Goal: Transaction & Acquisition: Purchase product/service

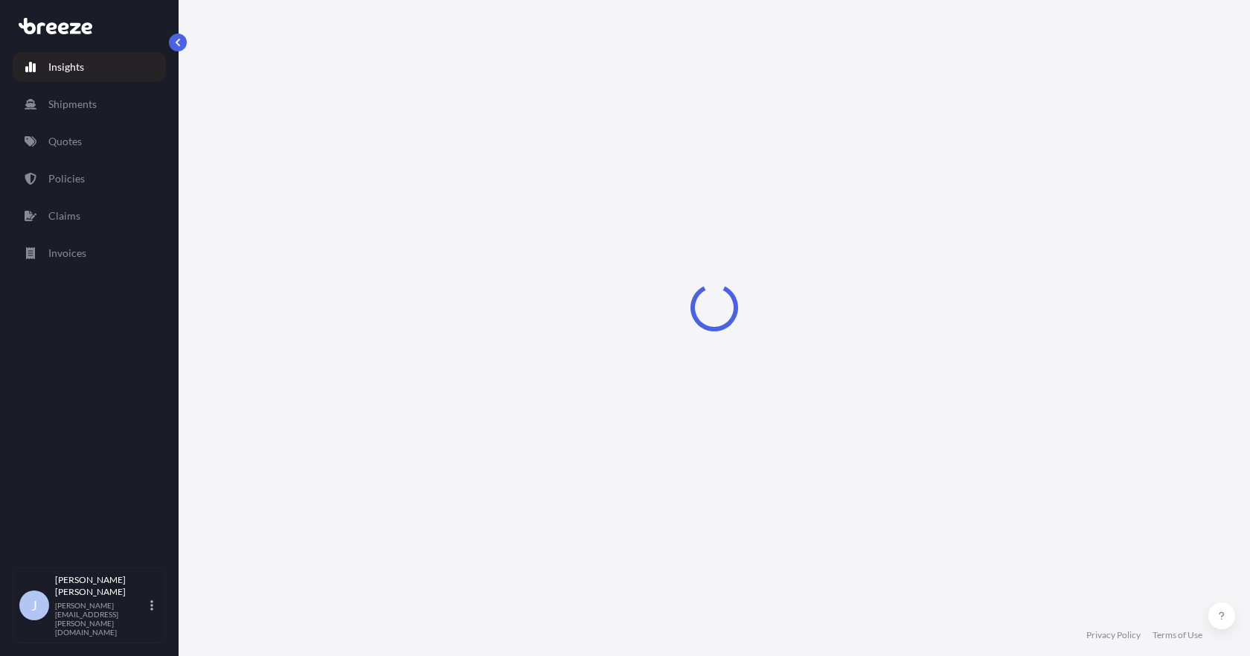
select select "2025"
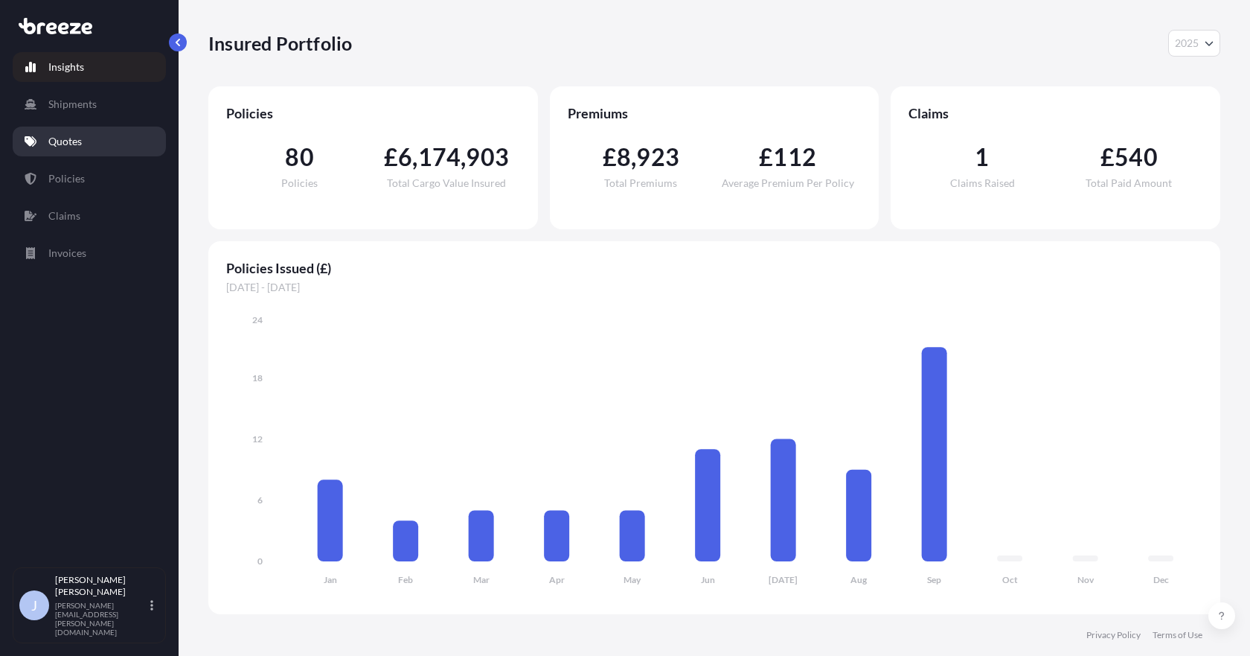
click at [86, 146] on link "Quotes" at bounding box center [89, 142] width 153 height 30
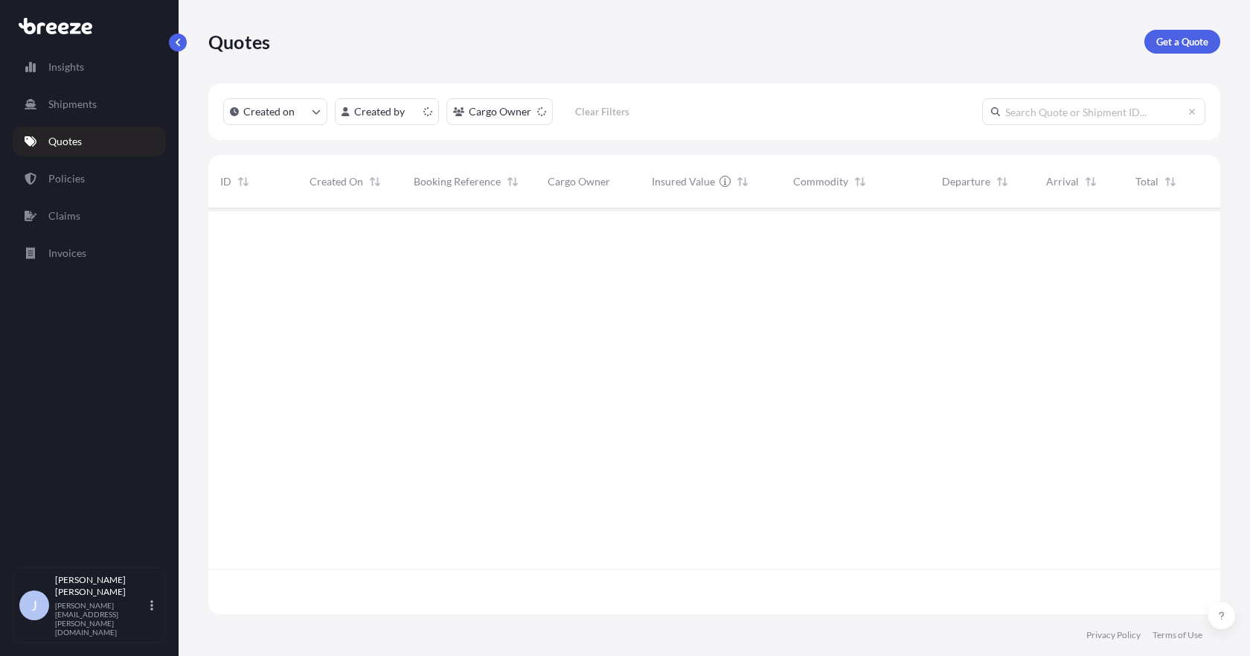
scroll to position [403, 1001]
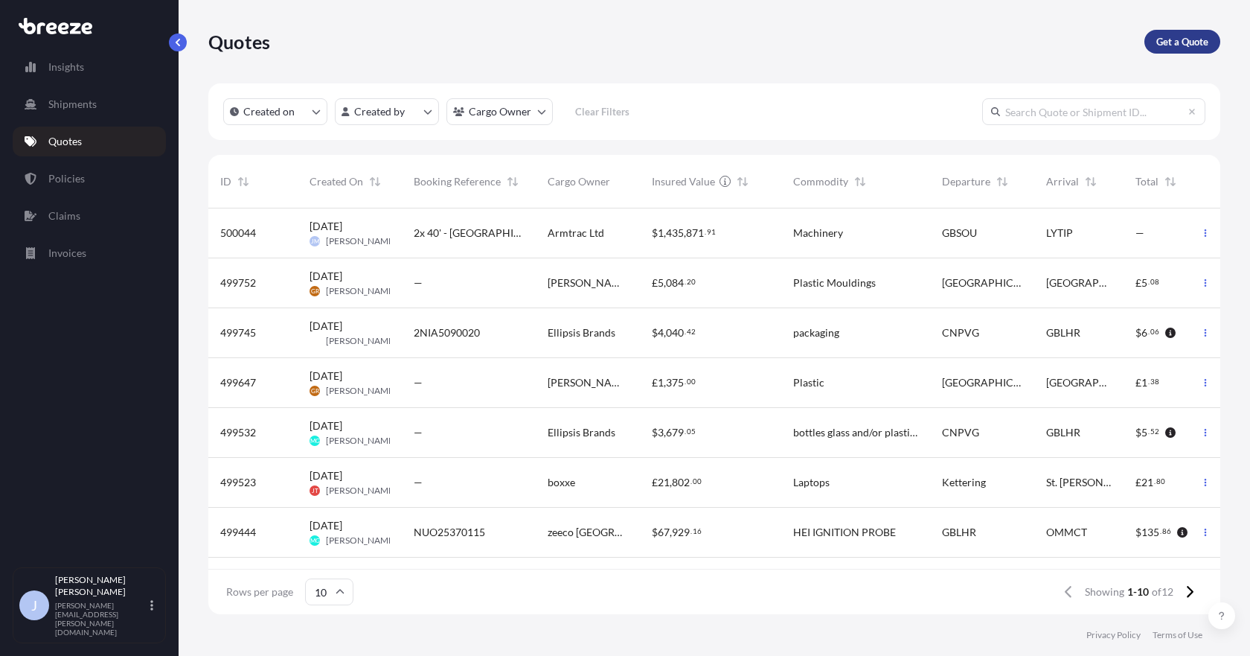
click at [1200, 37] on p "Get a Quote" at bounding box center [1183, 41] width 52 height 15
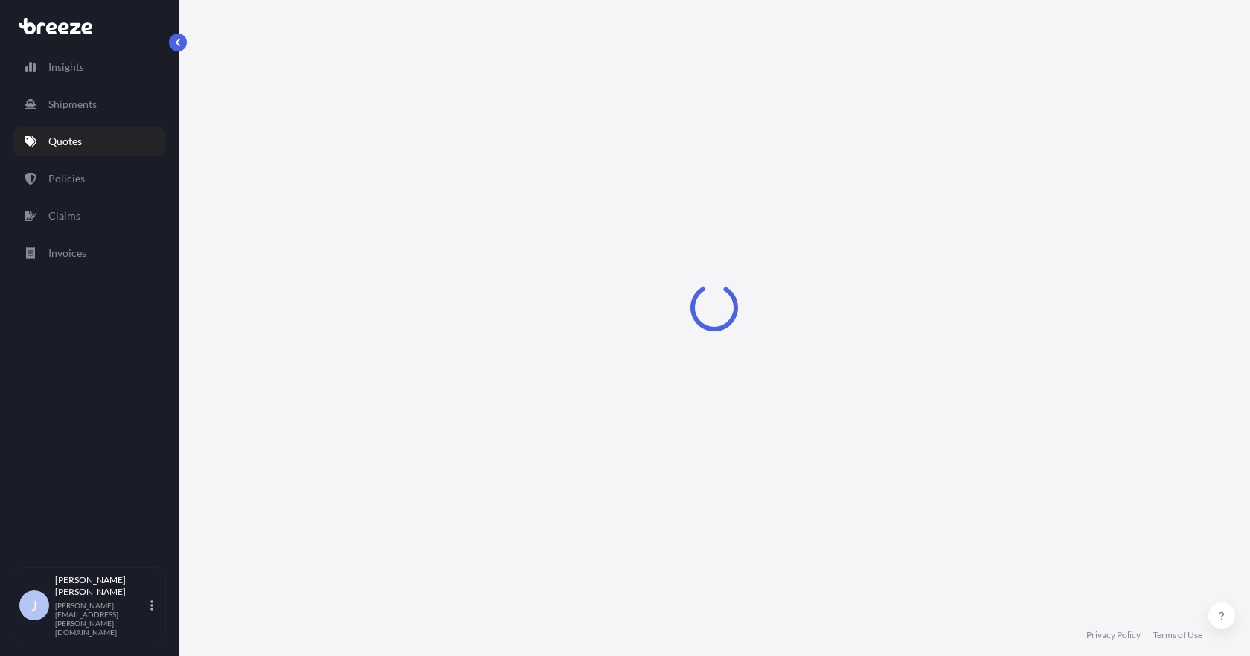
select select "Sea"
select select "1"
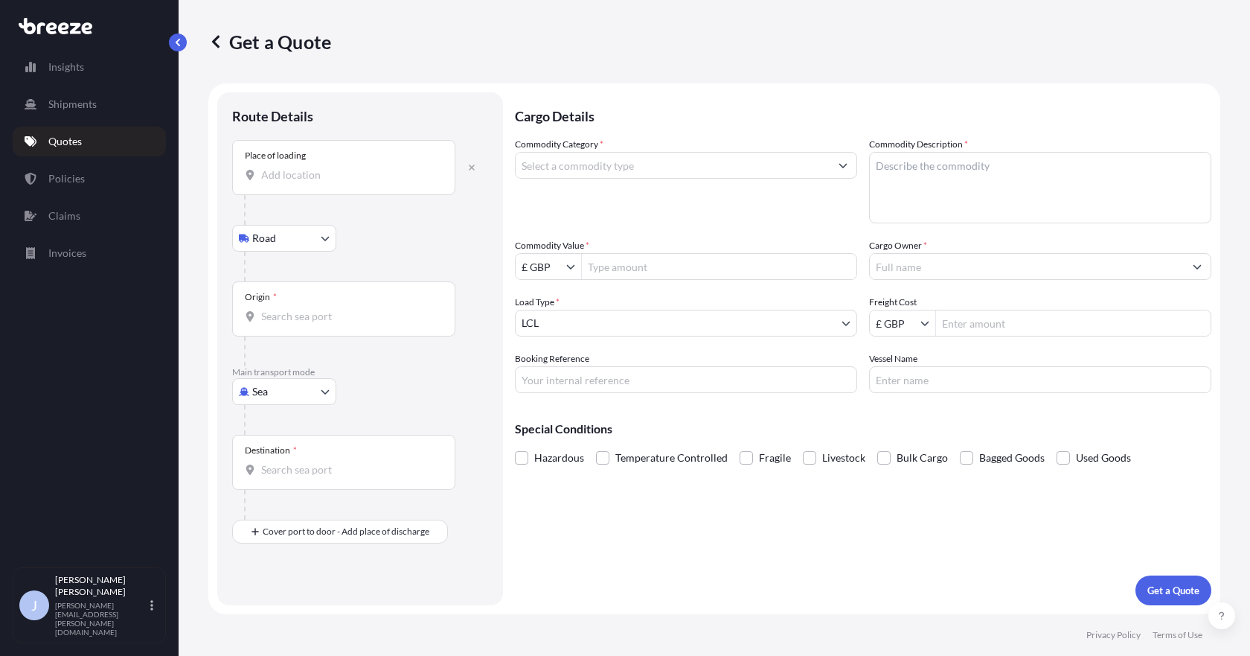
click at [344, 173] on input "Place of loading" at bounding box center [349, 174] width 176 height 15
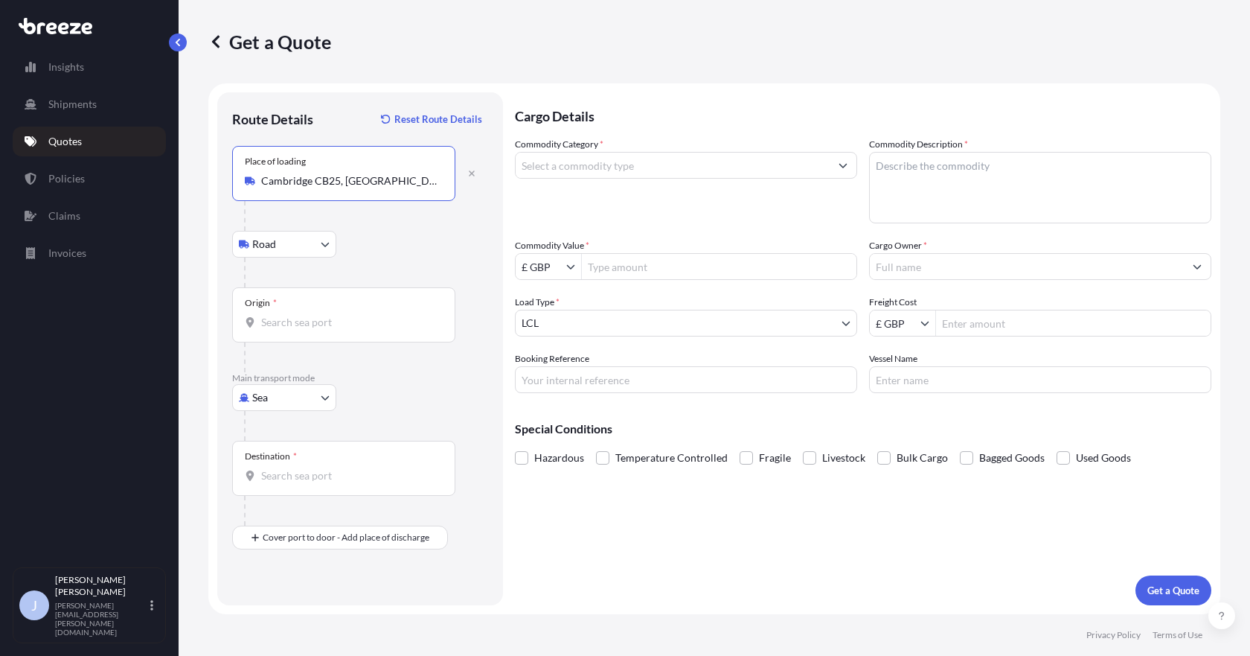
type input "Cambridge CB25, [GEOGRAPHIC_DATA]"
click at [305, 327] on input "Origin *" at bounding box center [349, 322] width 176 height 15
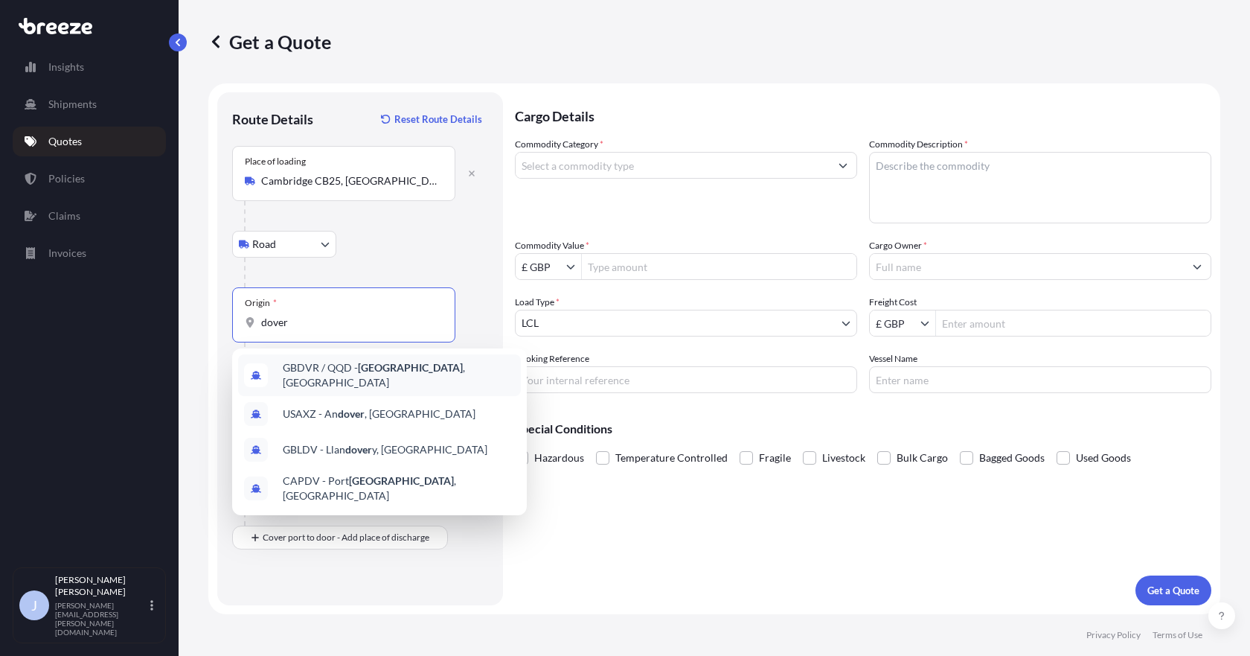
click at [437, 374] on span "GBDVR / QQD - [GEOGRAPHIC_DATA] , [GEOGRAPHIC_DATA]" at bounding box center [399, 375] width 232 height 30
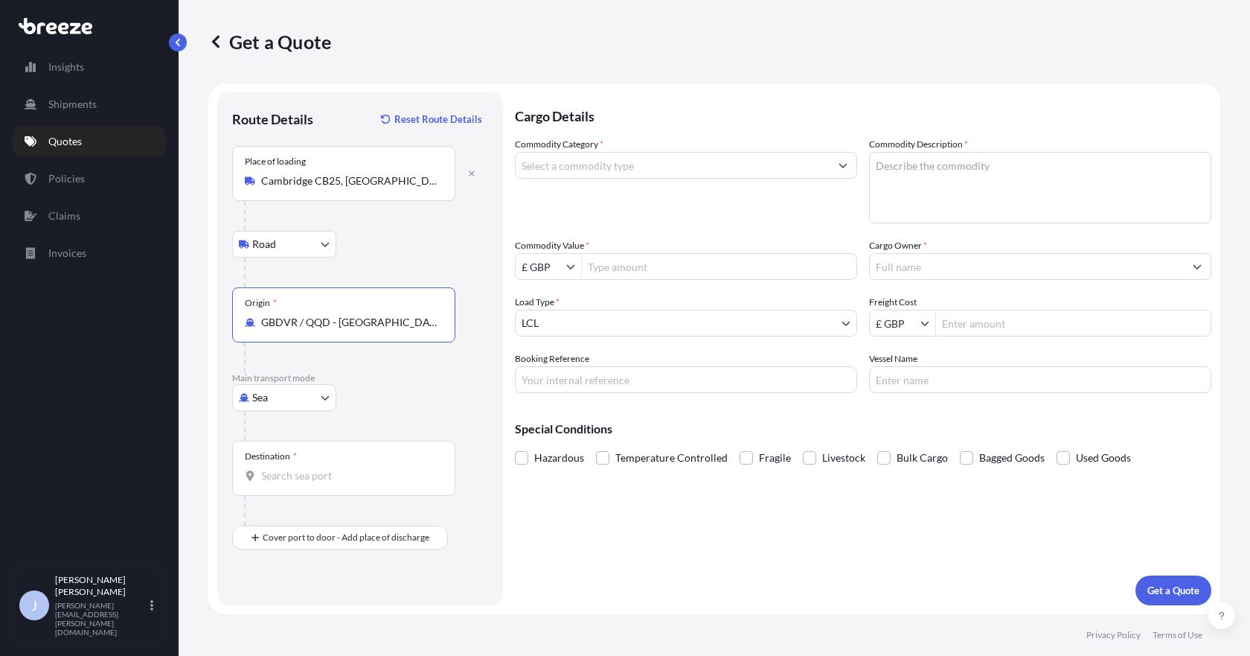
type input "GBDVR / QQD - [GEOGRAPHIC_DATA], [GEOGRAPHIC_DATA]"
click at [316, 481] on input "Destination *" at bounding box center [349, 475] width 176 height 15
type input "FRCQF - [GEOGRAPHIC_DATA], [GEOGRAPHIC_DATA]"
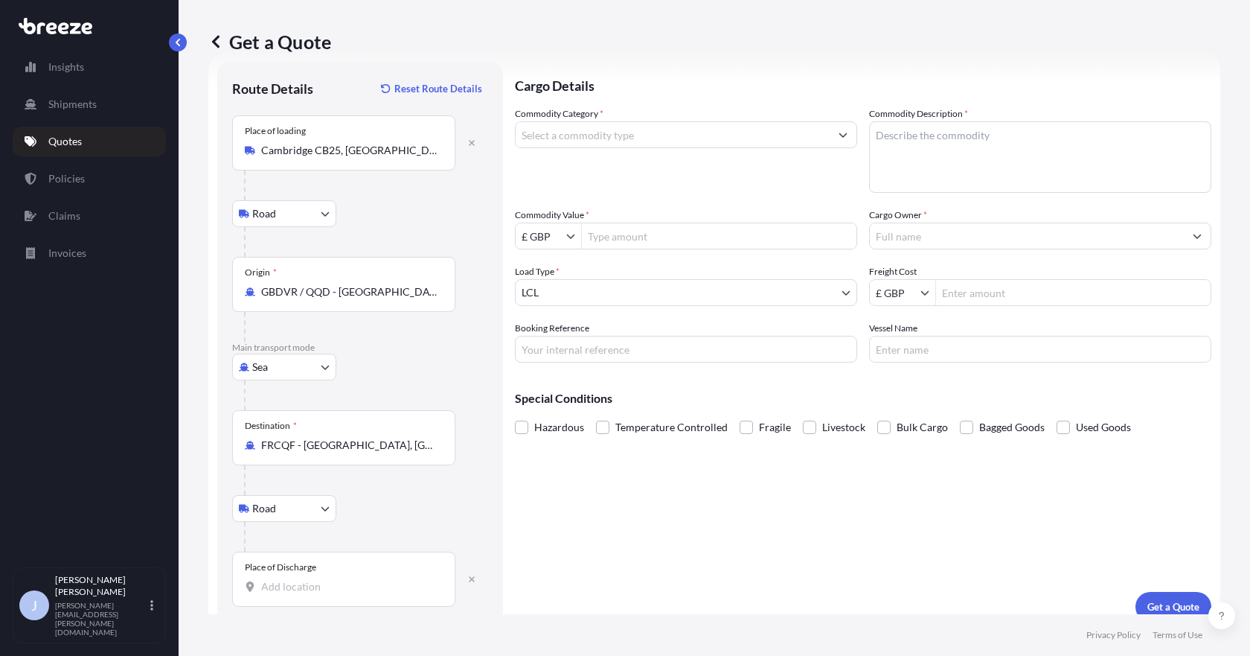
scroll to position [47, 0]
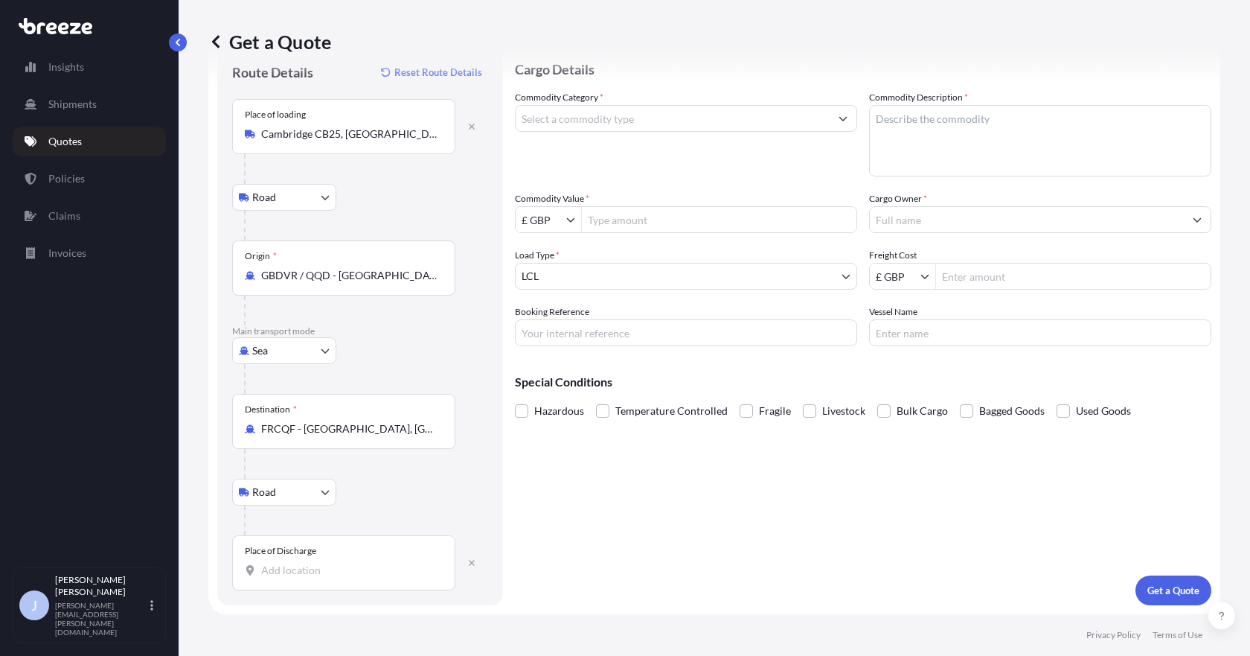
click at [303, 581] on div "Place of Discharge" at bounding box center [343, 562] width 223 height 55
click at [303, 578] on input "Place of Discharge" at bounding box center [349, 570] width 176 height 15
click at [661, 118] on input "Commodity Category *" at bounding box center [673, 118] width 314 height 27
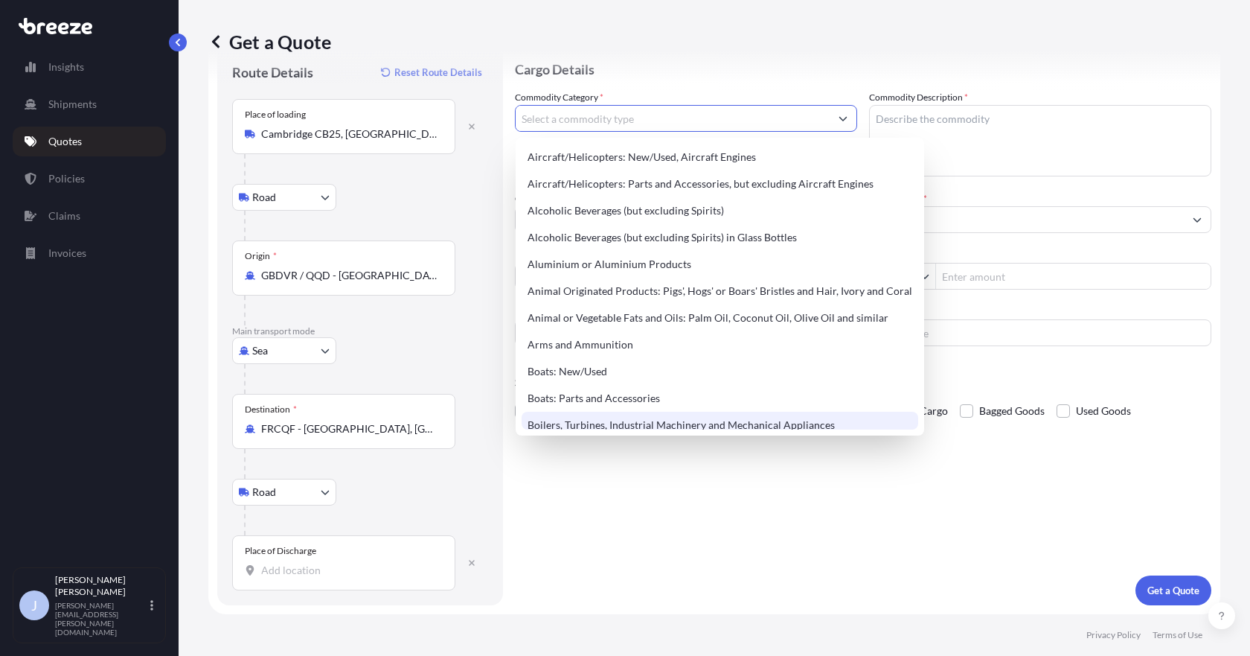
click at [578, 429] on div "Aircraft/Helicopters: New/Used, Aircraft Engines Aircraft/Helicopters: Parts an…" at bounding box center [720, 287] width 409 height 298
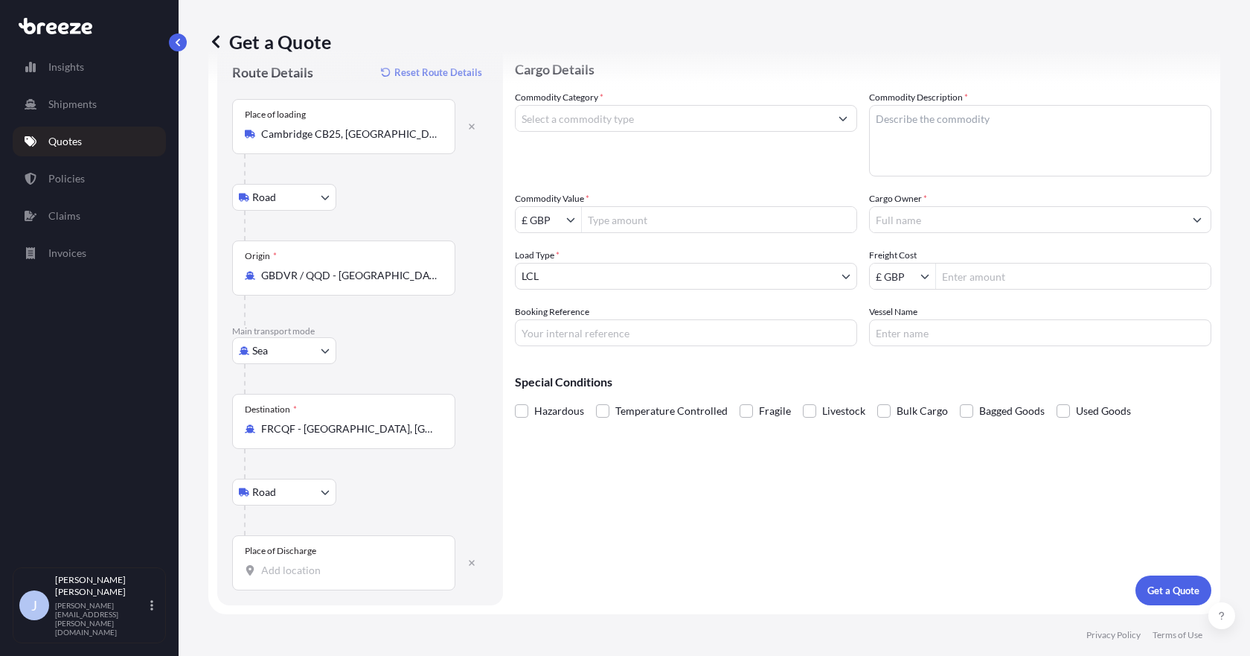
click at [985, 123] on textarea "Commodity Description *" at bounding box center [1040, 140] width 342 height 71
type textarea "MOTOR"
click at [608, 222] on input "Commodity Value *" at bounding box center [719, 219] width 275 height 27
type input "500"
click at [933, 212] on input "Cargo Owner *" at bounding box center [1027, 219] width 314 height 27
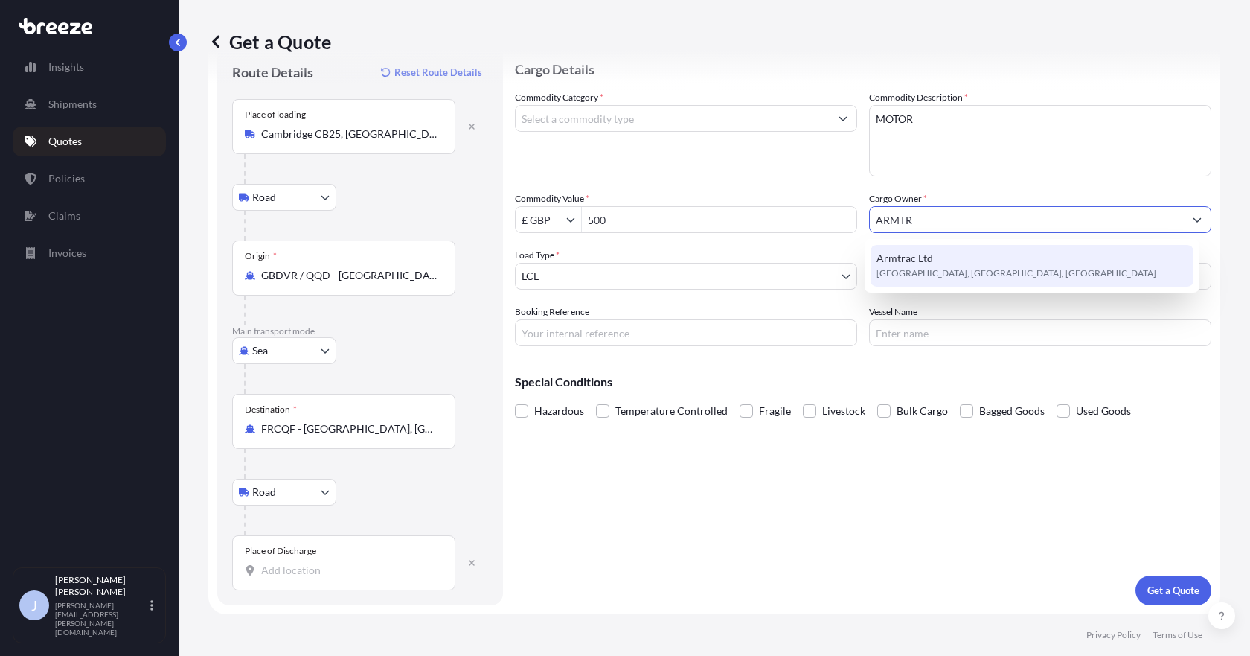
click at [944, 269] on span "[GEOGRAPHIC_DATA], [GEOGRAPHIC_DATA], [GEOGRAPHIC_DATA]" at bounding box center [1017, 273] width 280 height 15
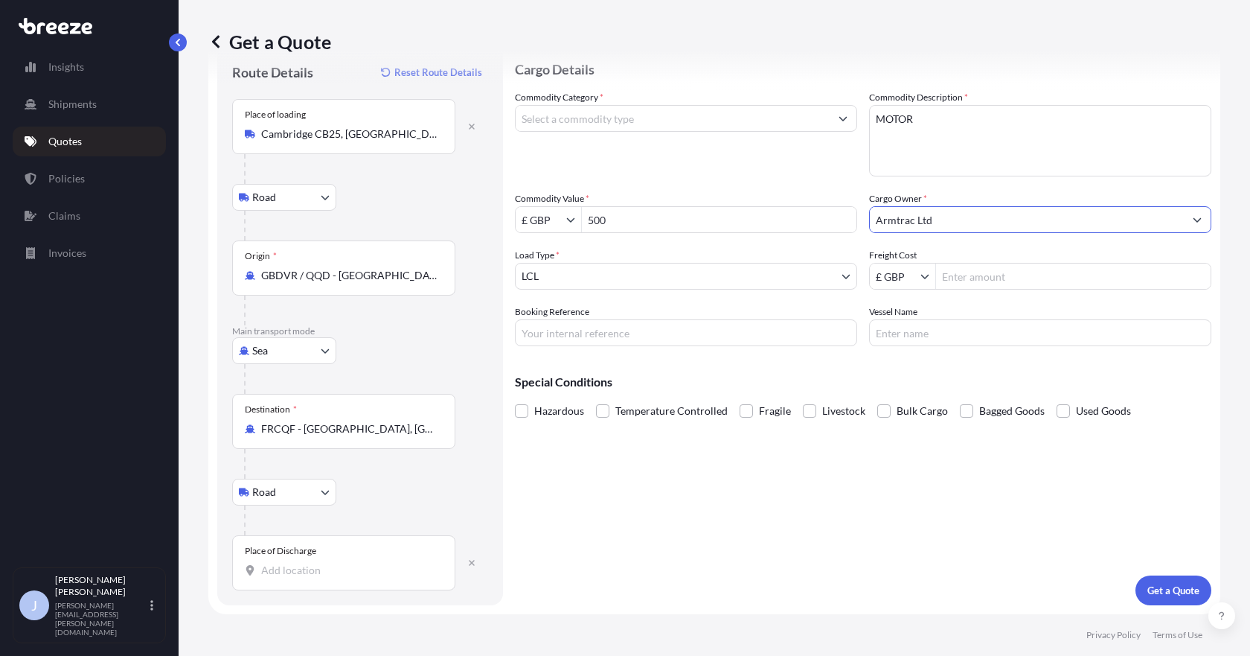
type input "Armtrac Ltd"
click at [1023, 278] on input "Freight Cost" at bounding box center [1073, 276] width 275 height 27
click at [997, 275] on input "Freight Cost" at bounding box center [1073, 276] width 275 height 27
type input "253.6"
click at [899, 327] on input "Vessel Name" at bounding box center [1040, 332] width 342 height 27
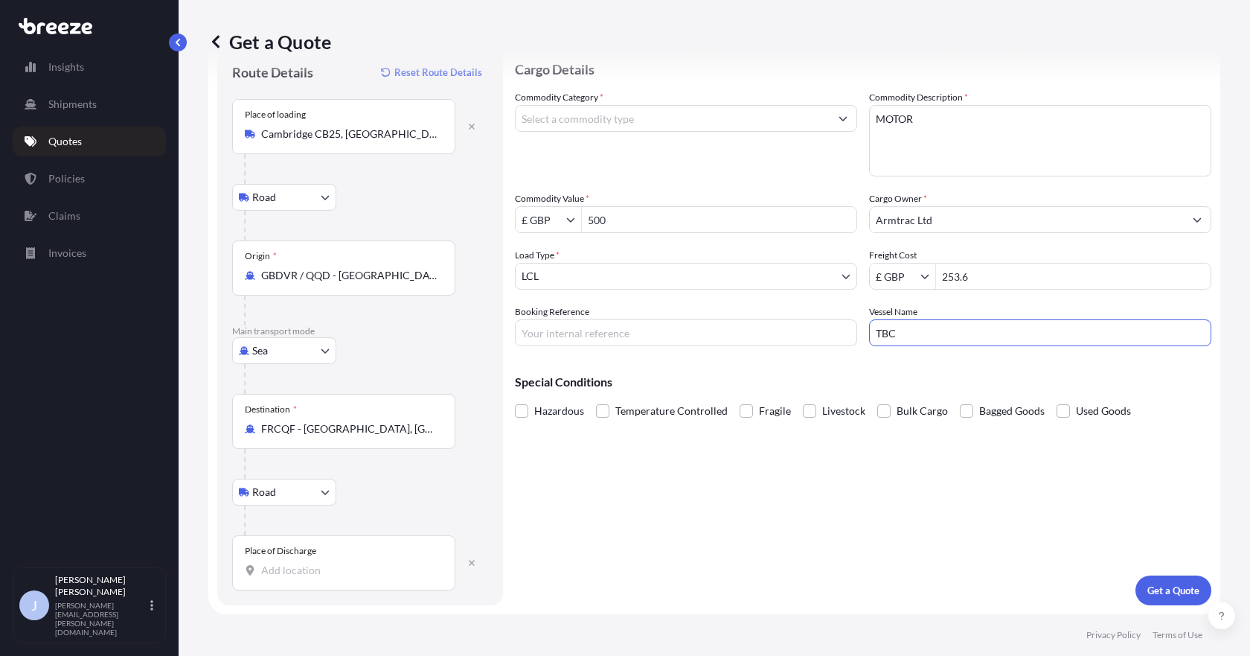
type input "TBC"
click at [701, 334] on input "Booking Reference" at bounding box center [686, 332] width 342 height 27
click at [659, 338] on input "Booking Reference" at bounding box center [686, 332] width 342 height 27
paste input "CAMBRIDGE CB25 - [GEOGRAPHIC_DATA]"
type input "CAMBRIDGE CB25 - [GEOGRAPHIC_DATA]"
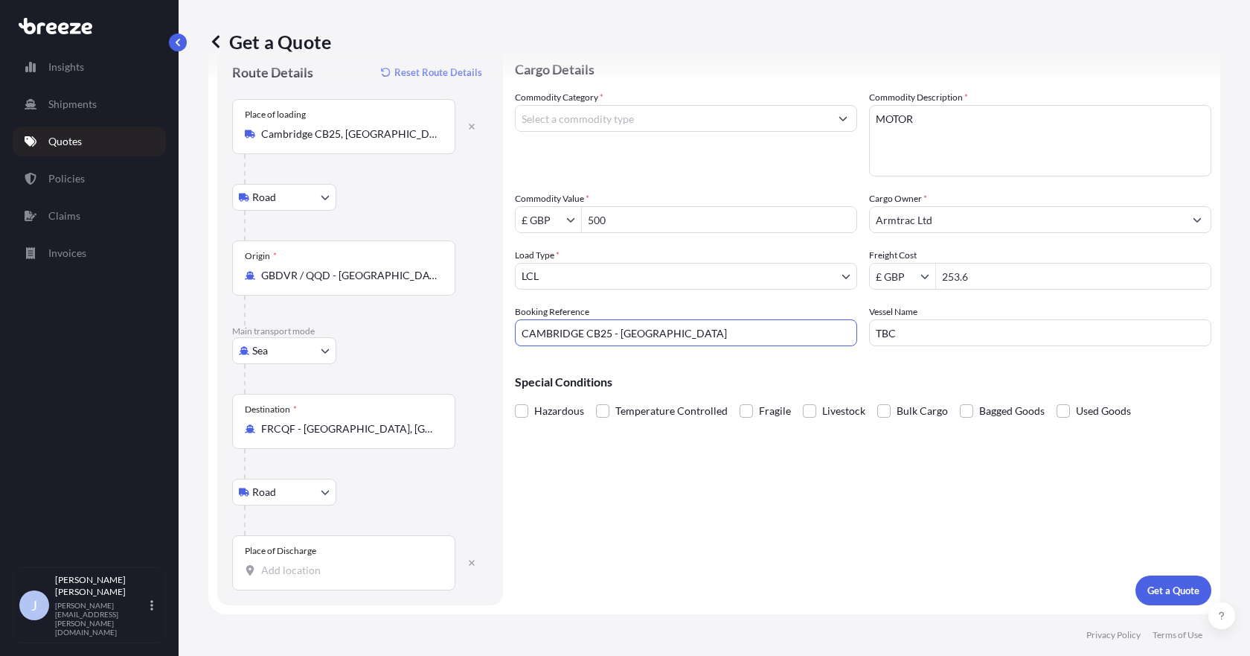
click at [761, 552] on div "Cargo Details Commodity Category * Commodity Description * MOTOR Commodity Valu…" at bounding box center [863, 325] width 697 height 560
click at [1141, 59] on div "Get a Quote" at bounding box center [714, 41] width 1012 height 83
click at [319, 571] on input "Place of Discharge" at bounding box center [349, 570] width 176 height 15
paste input "FRANCE 67250"
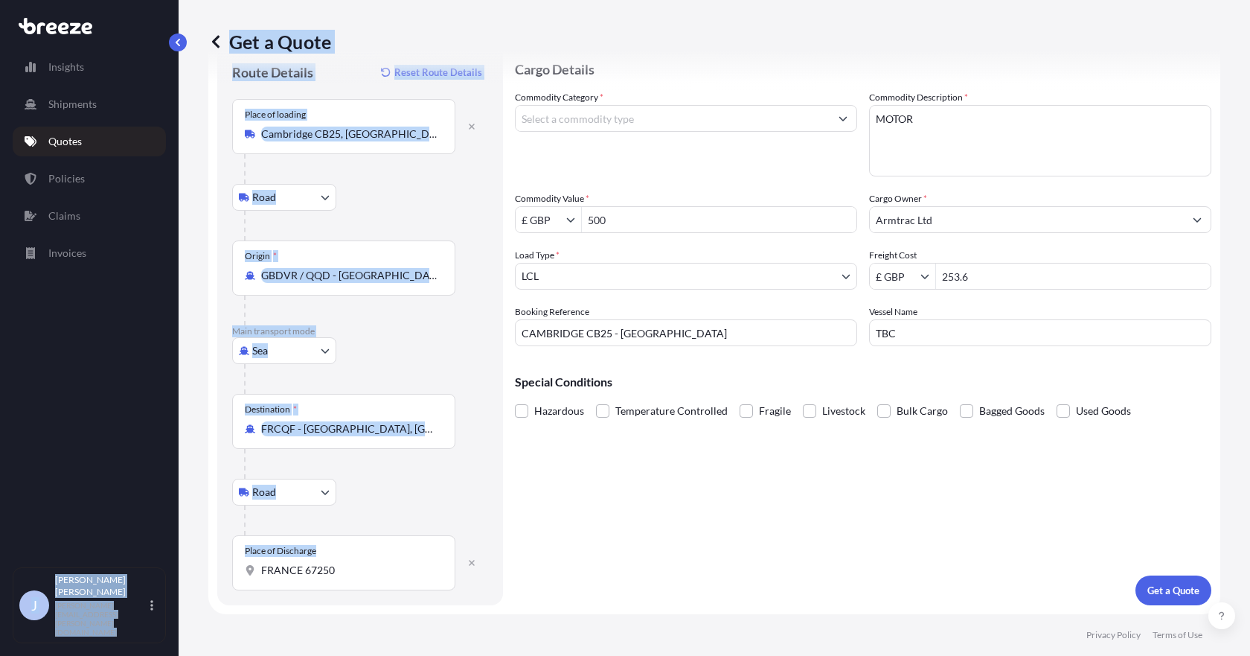
click at [123, 564] on div "Insights Shipments Quotes Policies Claims Invoices J [PERSON_NAME] [PERSON_NAME…" at bounding box center [625, 328] width 1250 height 656
drag, startPoint x: 317, startPoint y: 570, endPoint x: 342, endPoint y: 566, distance: 25.7
click at [319, 570] on input "FRANCE 67250" at bounding box center [349, 570] width 176 height 15
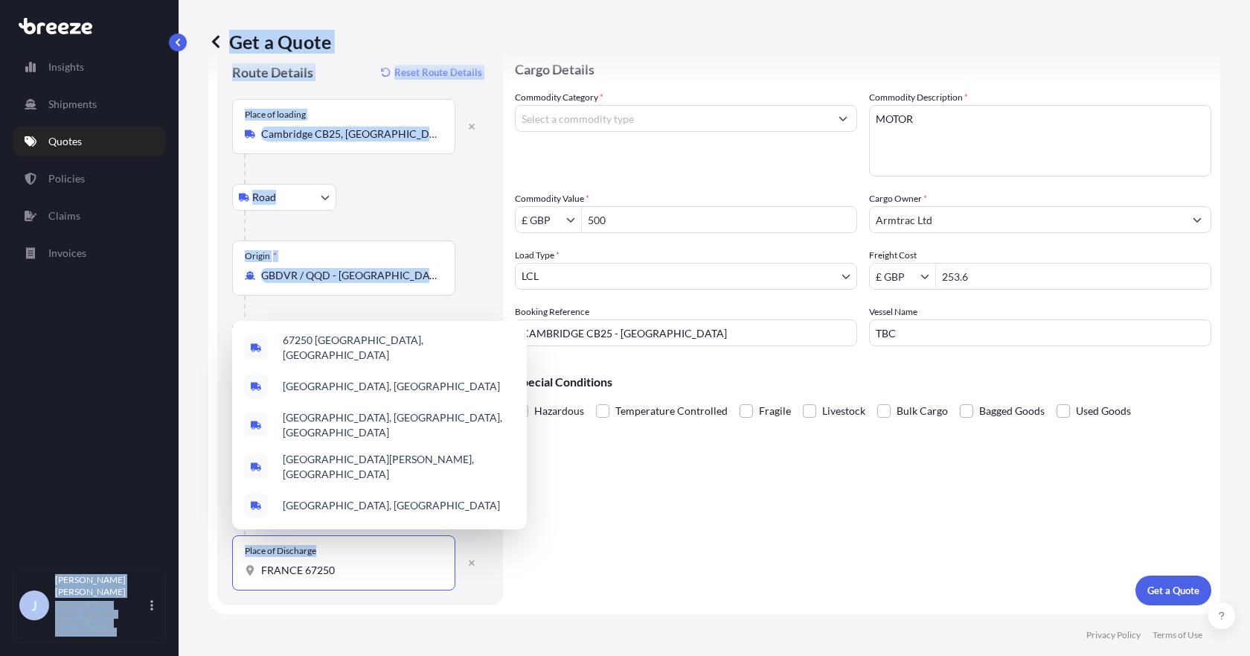
click at [352, 569] on input "FRANCE 67250" at bounding box center [349, 570] width 176 height 15
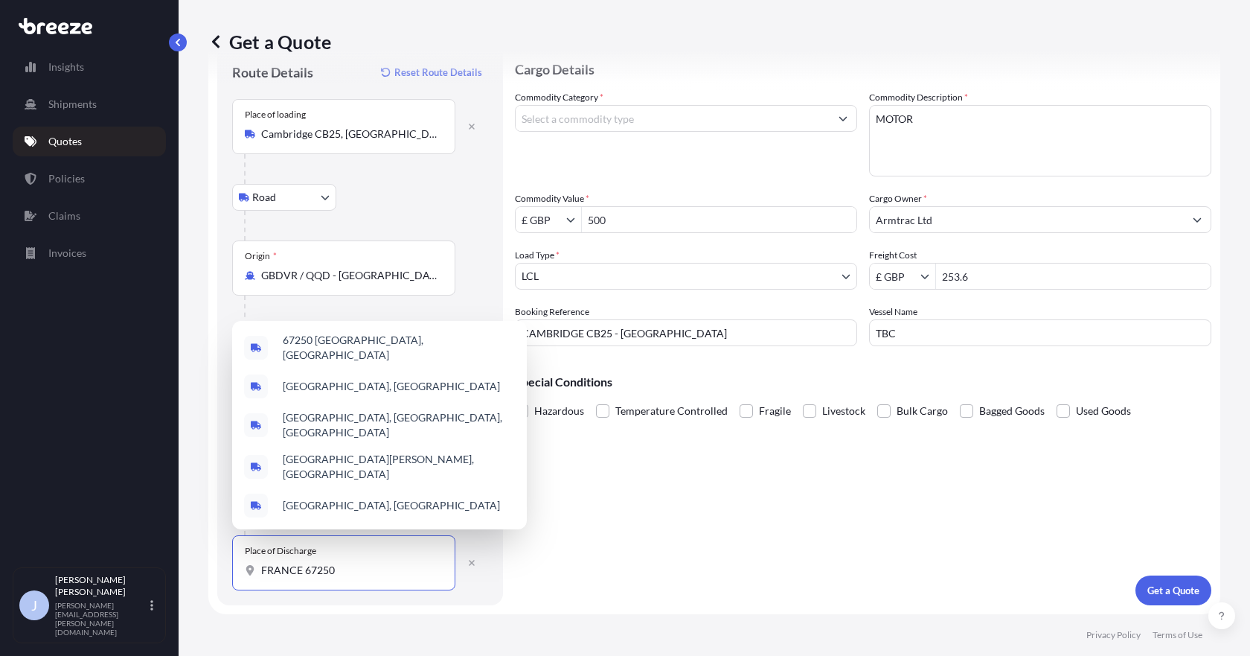
drag, startPoint x: 350, startPoint y: 569, endPoint x: 243, endPoint y: 569, distance: 107.2
click at [243, 569] on div "Place of Discharge FRANCE 67250" at bounding box center [343, 562] width 223 height 55
paste input "SOULTZ-SOUS-FORETS"
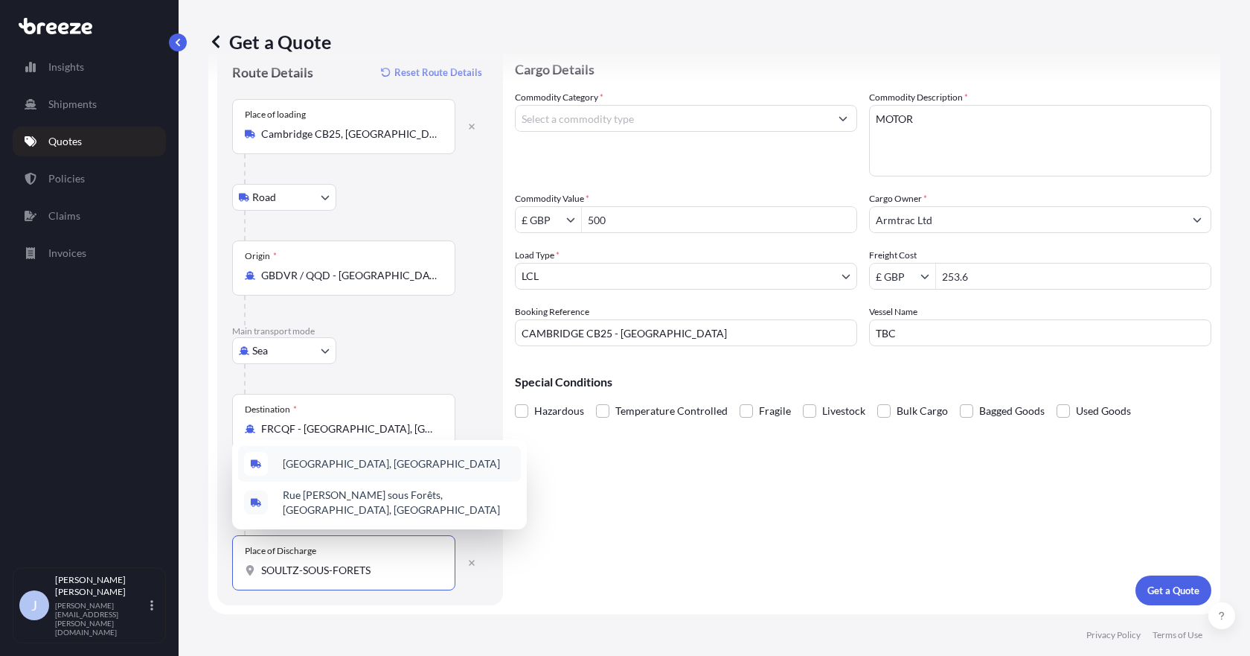
click at [383, 464] on span "[GEOGRAPHIC_DATA], [GEOGRAPHIC_DATA]" at bounding box center [391, 463] width 217 height 15
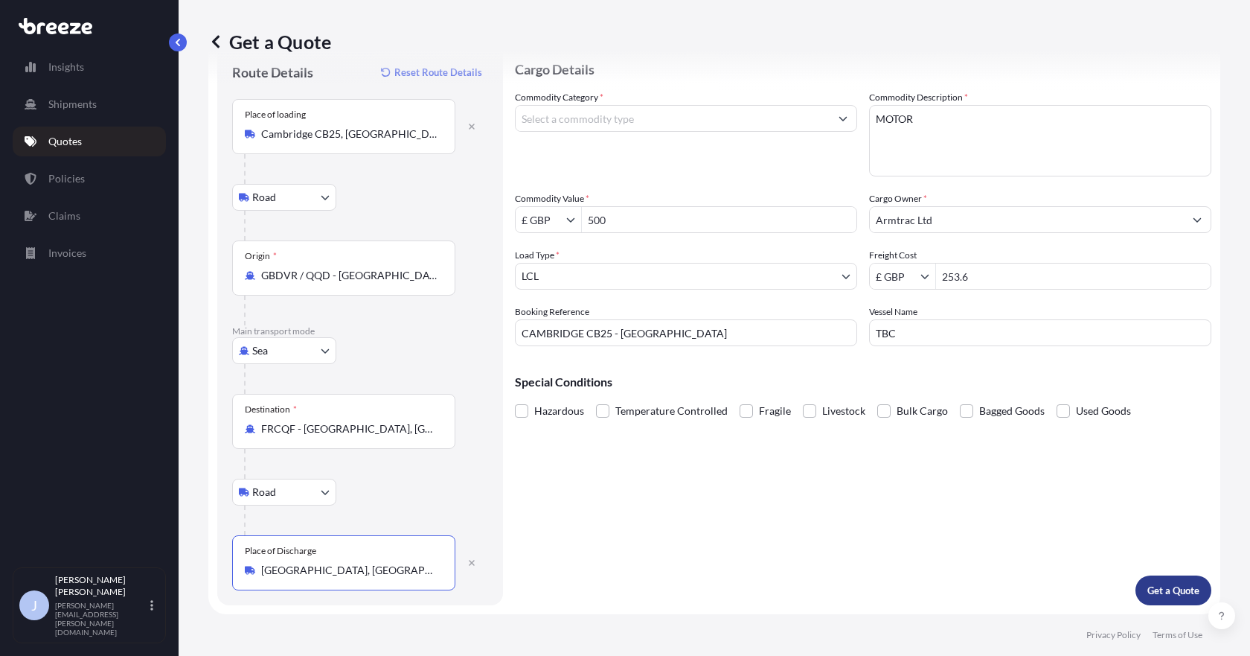
type input "[GEOGRAPHIC_DATA], [GEOGRAPHIC_DATA]"
click at [1153, 589] on p "Get a Quote" at bounding box center [1174, 590] width 52 height 15
click at [636, 121] on input "Commodity Category *" at bounding box center [673, 118] width 314 height 27
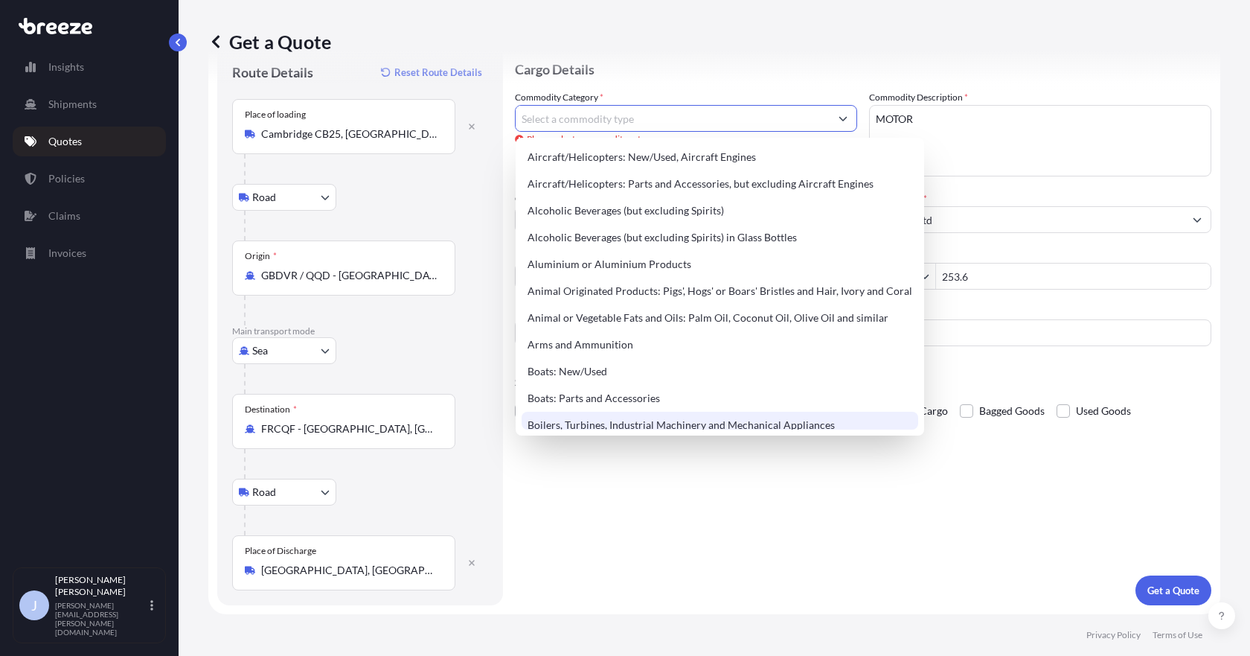
click at [601, 419] on div "Boilers, Turbines, Industrial Machinery and Mechanical Appliances" at bounding box center [720, 425] width 397 height 27
type input "Boilers, Turbines, Industrial Machinery and Mechanical Appliances"
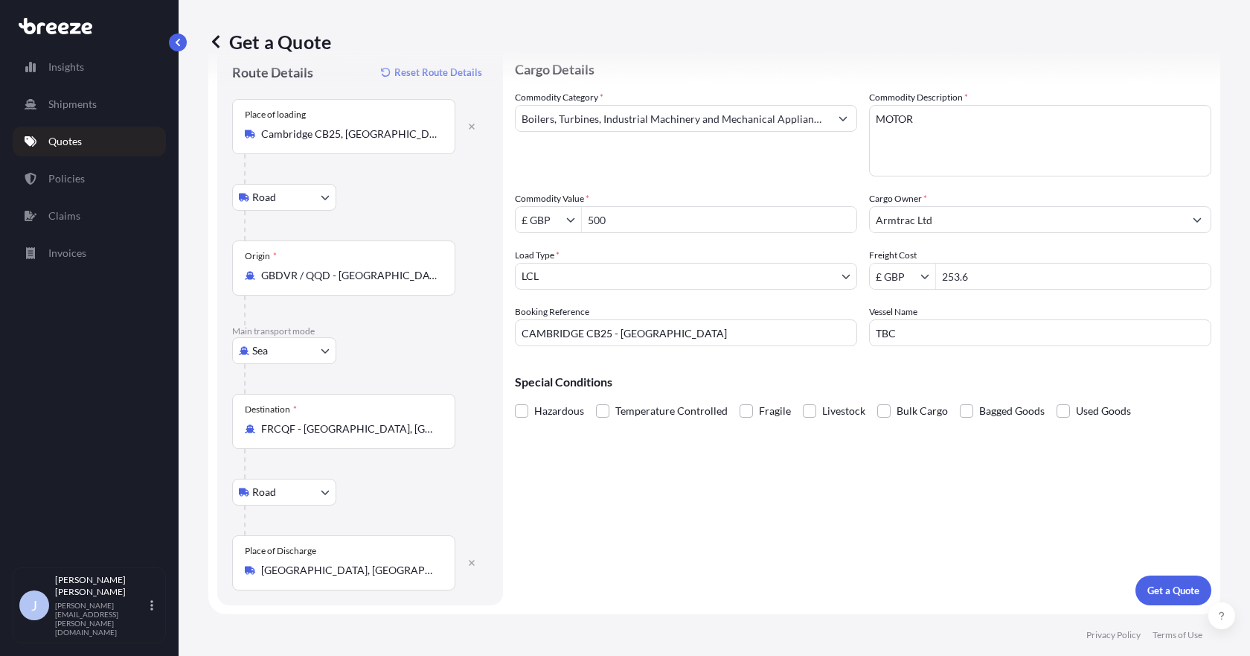
drag, startPoint x: 681, startPoint y: 563, endPoint x: 693, endPoint y: 562, distance: 11.9
click at [682, 563] on div "Cargo Details Commodity Category * Boilers, Turbines, Industrial Machinery and …" at bounding box center [863, 325] width 697 height 560
click at [1163, 587] on p "Get a Quote" at bounding box center [1174, 590] width 52 height 15
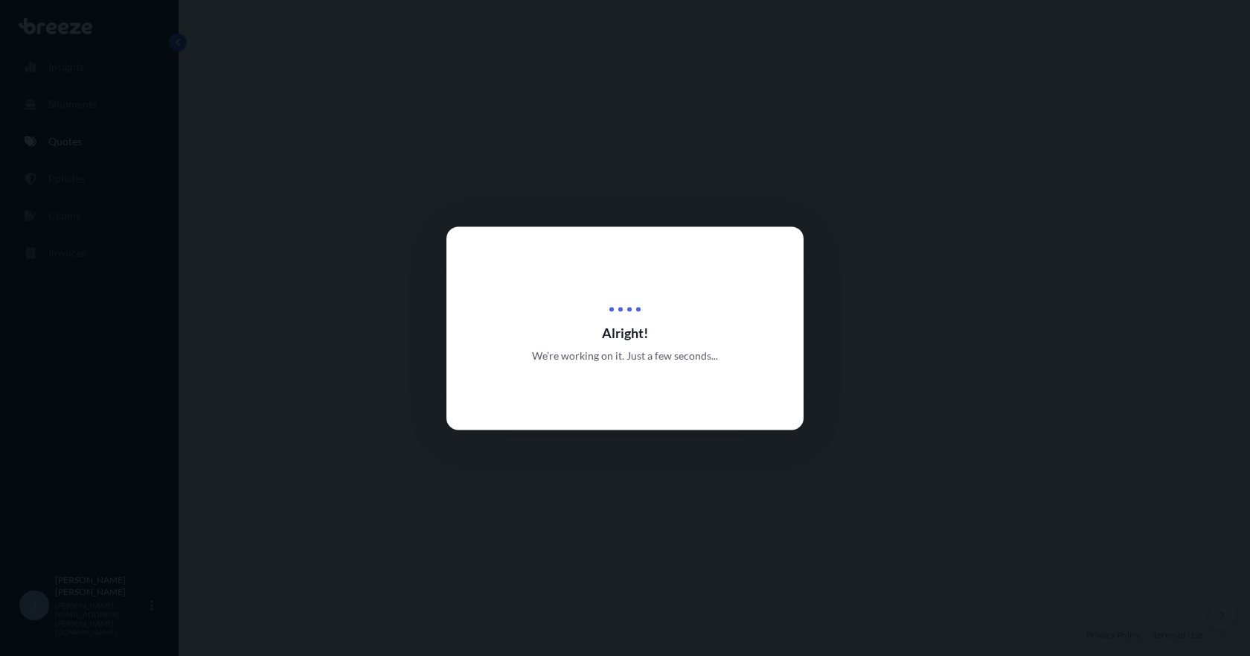
select select "Road"
select select "Sea"
select select "Road"
select select "1"
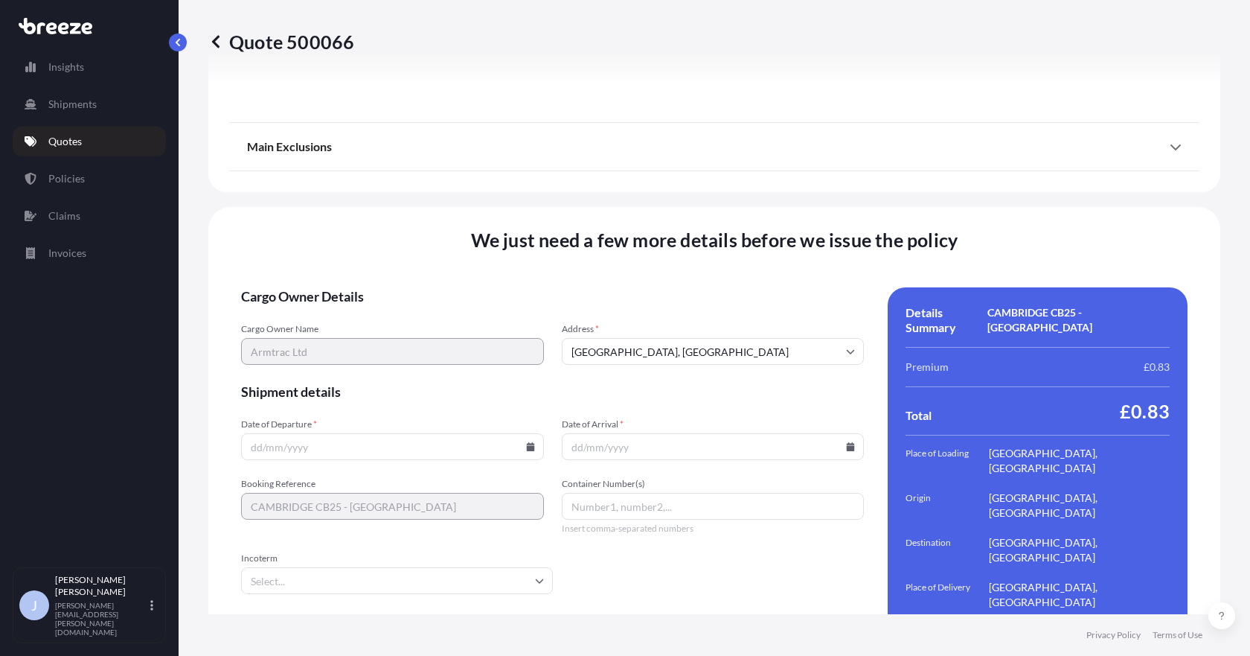
scroll to position [2001, 0]
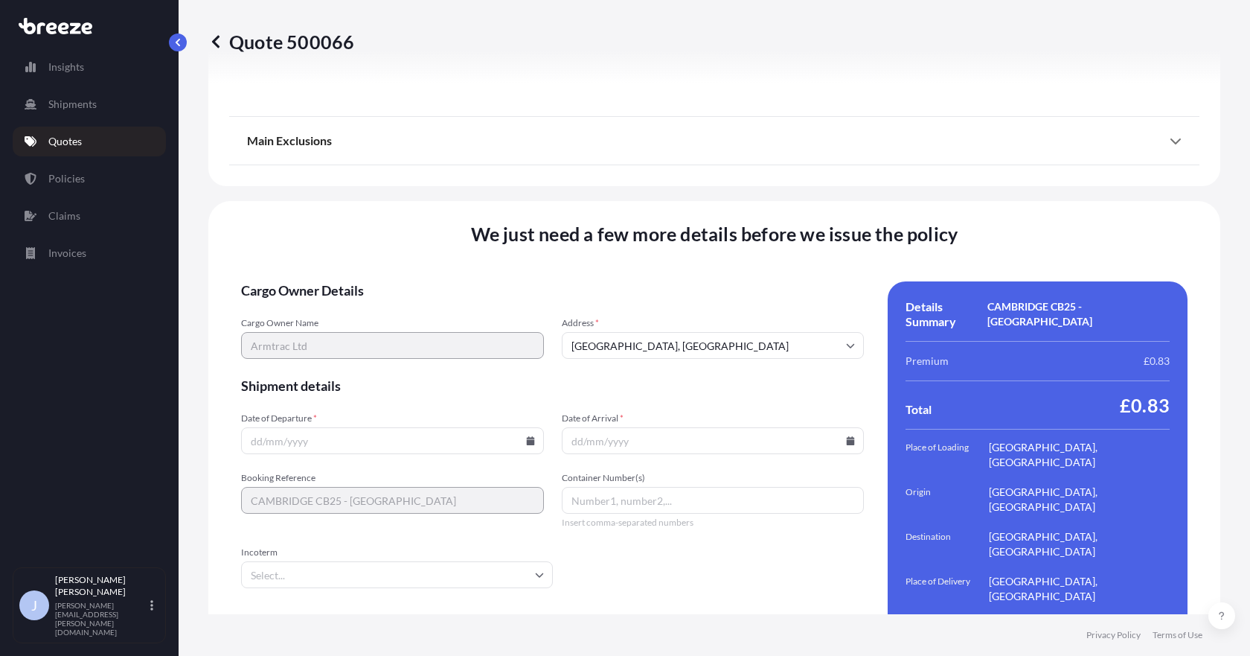
click at [278, 427] on input "Date of Departure *" at bounding box center [392, 440] width 303 height 27
type input "[DATE]"
click at [668, 427] on input "Date of Arrival *" at bounding box center [713, 440] width 303 height 27
click at [529, 546] on div "Incoterm" at bounding box center [397, 567] width 312 height 42
type input "[DATE]"
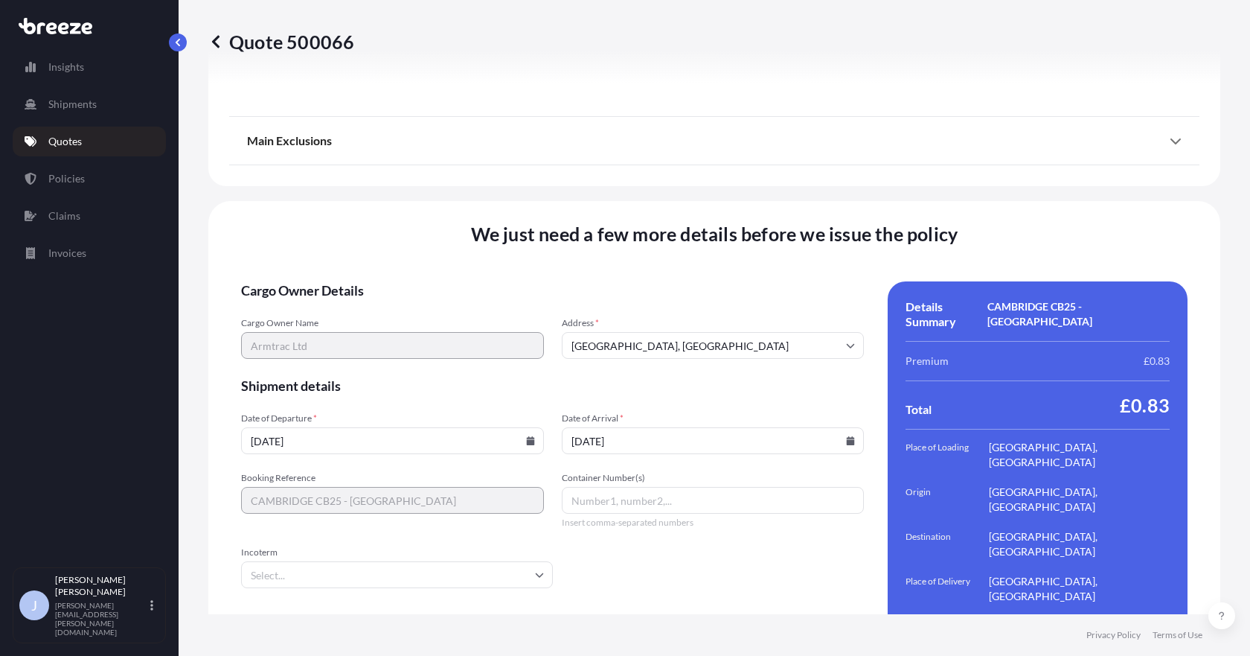
click at [517, 561] on input "Incoterm" at bounding box center [397, 574] width 312 height 27
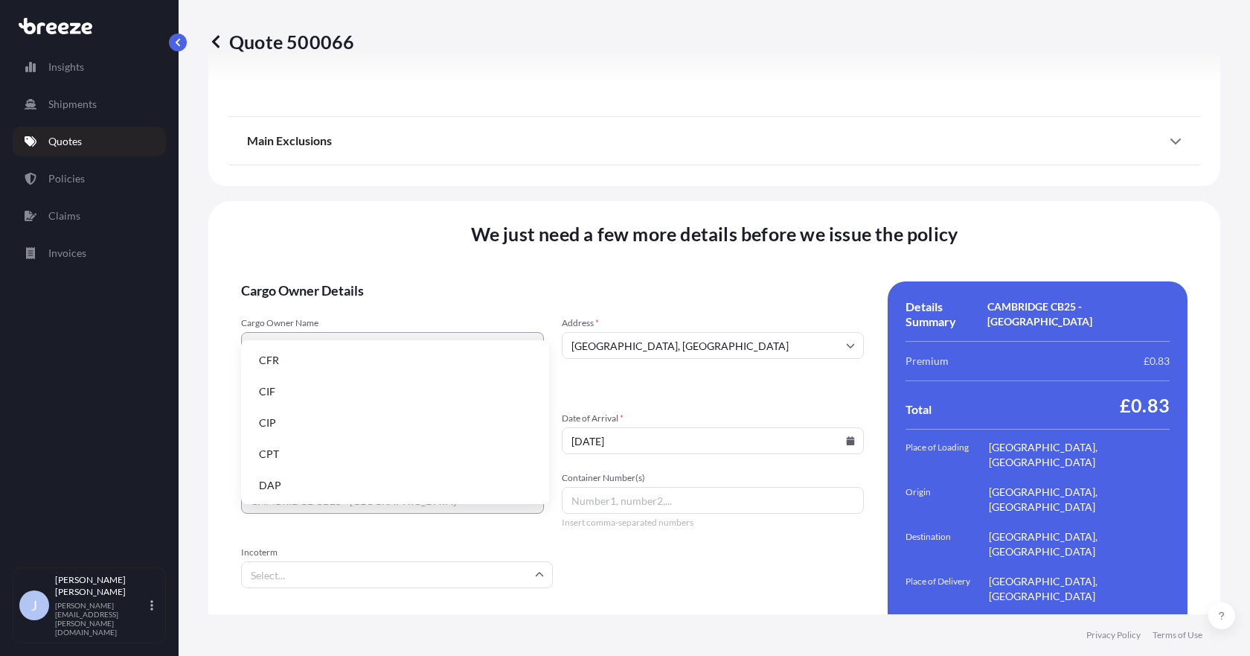
click at [345, 482] on li "DAP" at bounding box center [395, 485] width 296 height 28
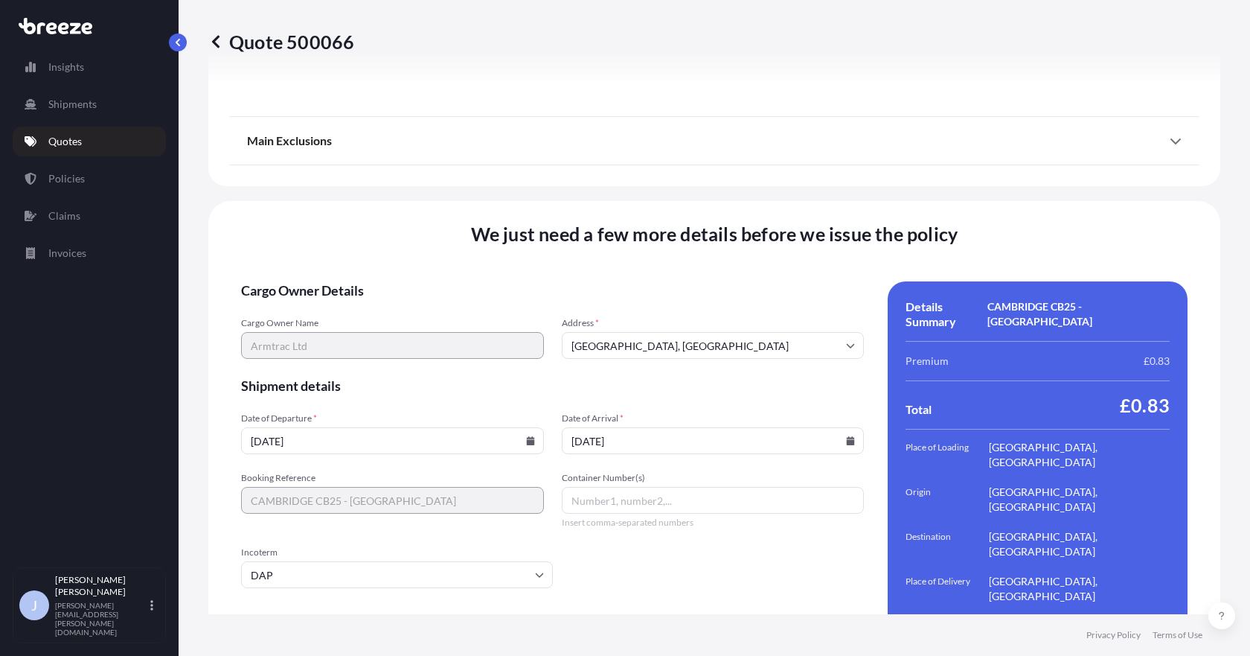
click at [351, 561] on input "DAP" at bounding box center [397, 574] width 312 height 27
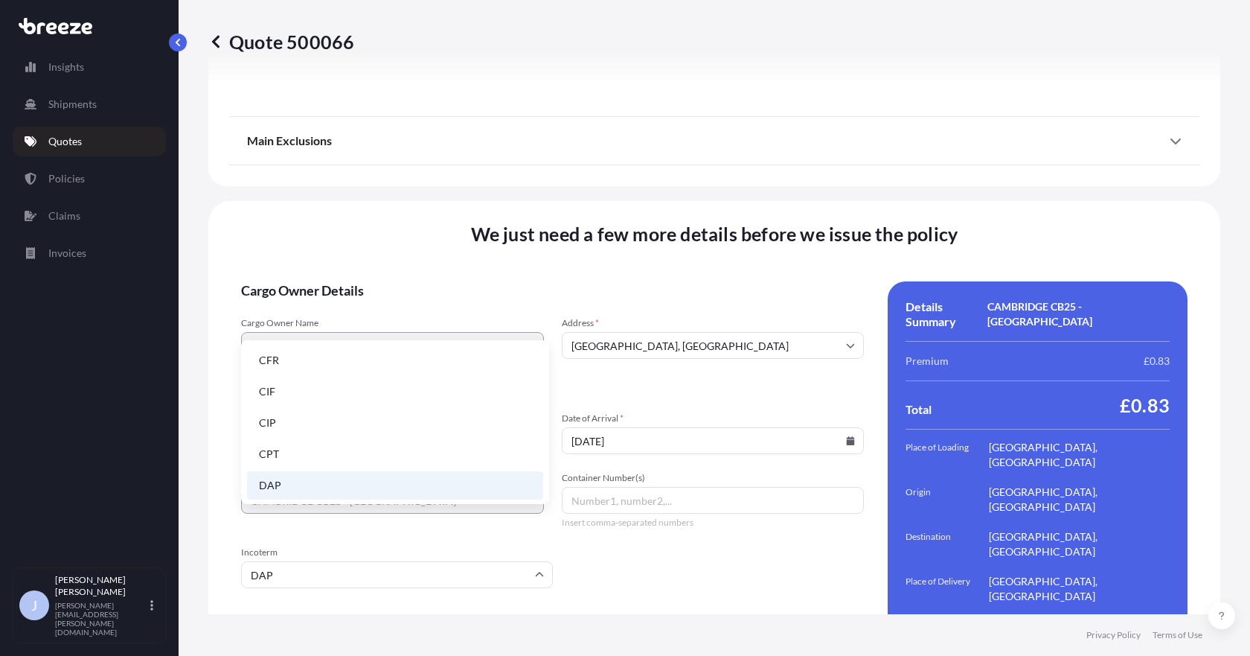
scroll to position [74, 0]
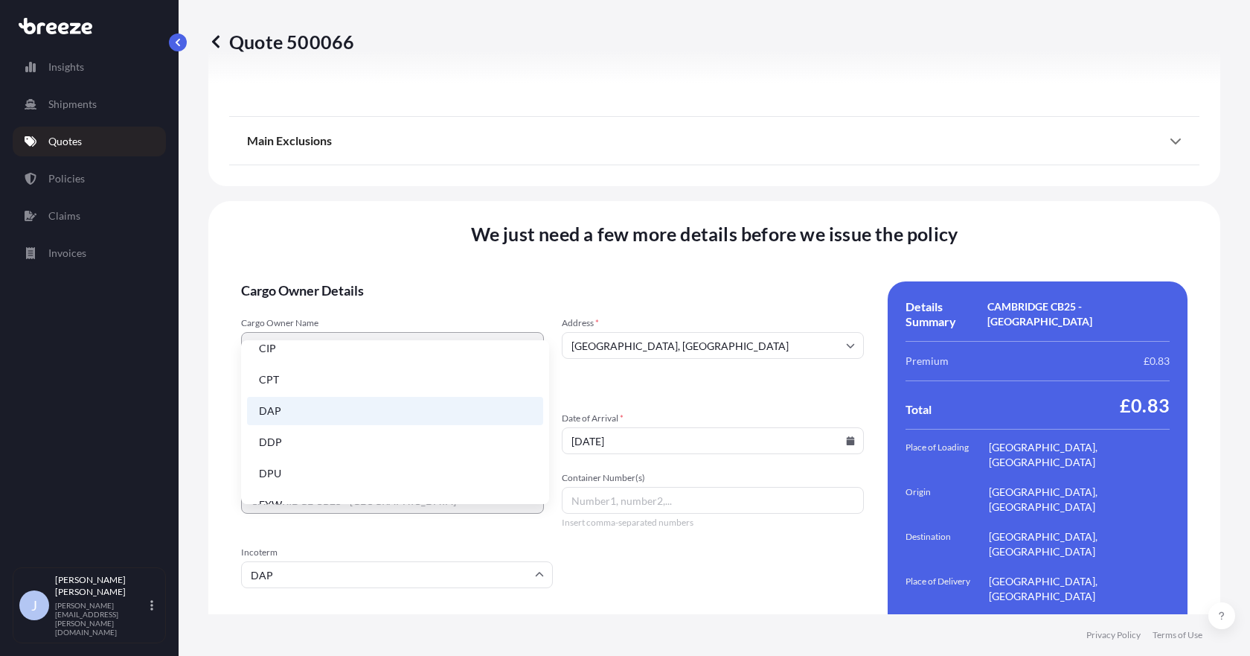
click at [360, 441] on li "DDP" at bounding box center [395, 442] width 296 height 28
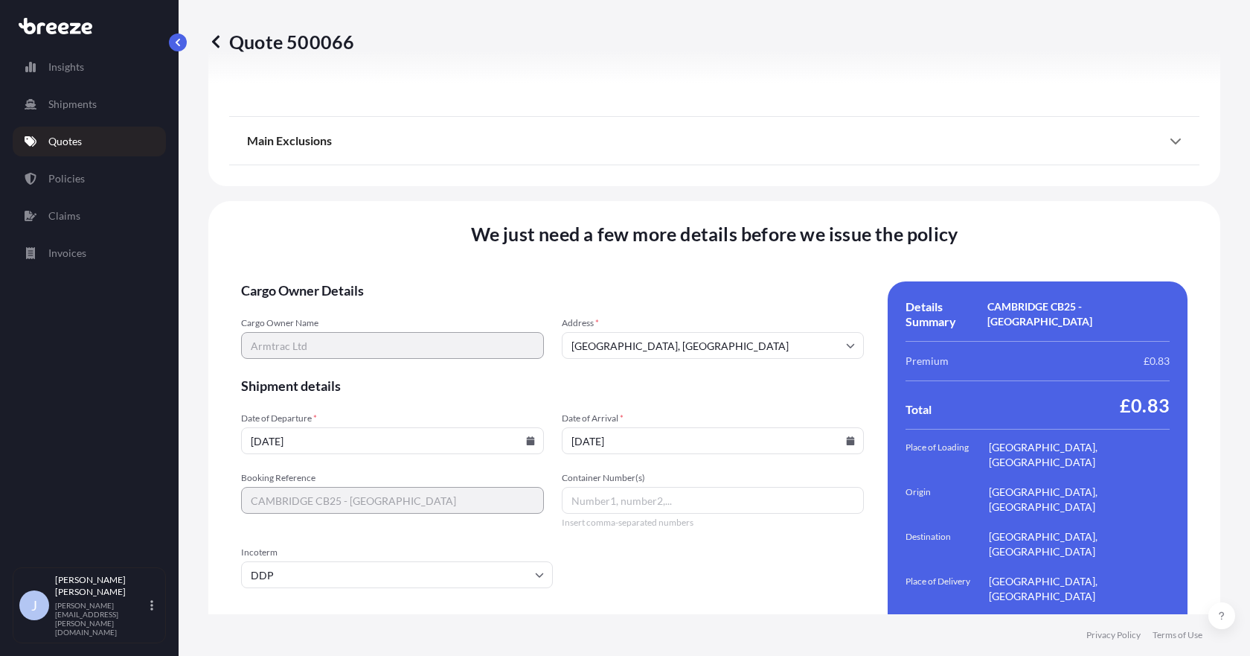
click at [351, 561] on input "DDP" at bounding box center [397, 574] width 312 height 27
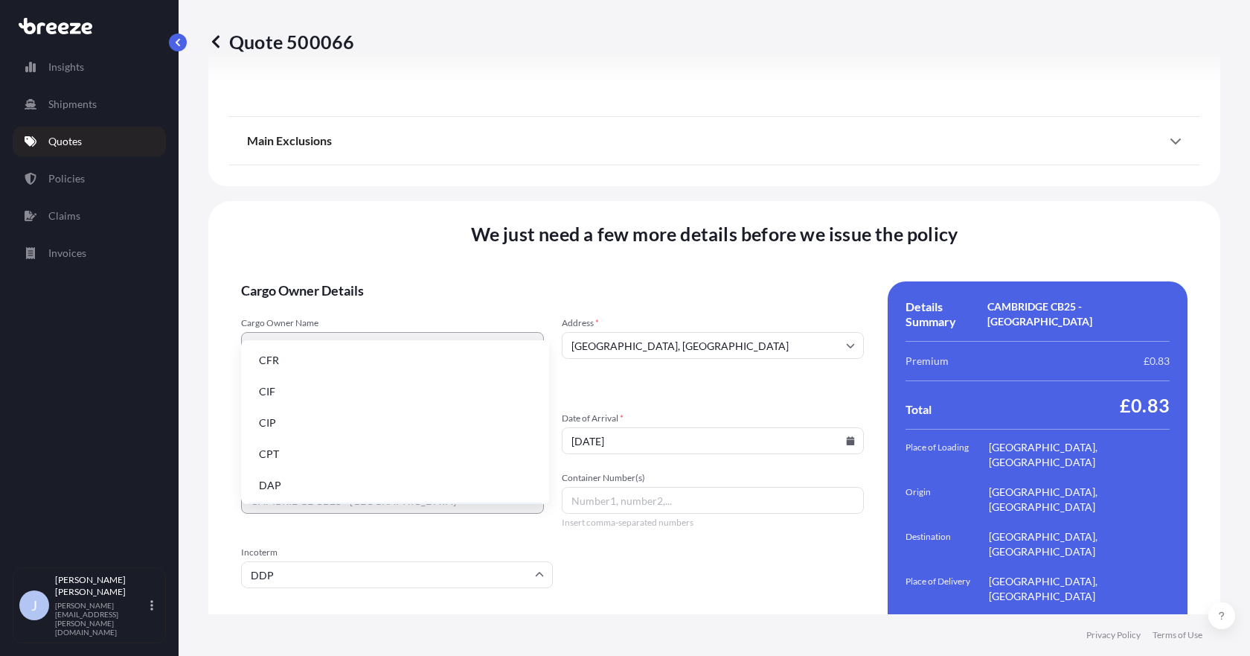
click at [320, 481] on li "DAP" at bounding box center [395, 485] width 296 height 28
type input "DAP"
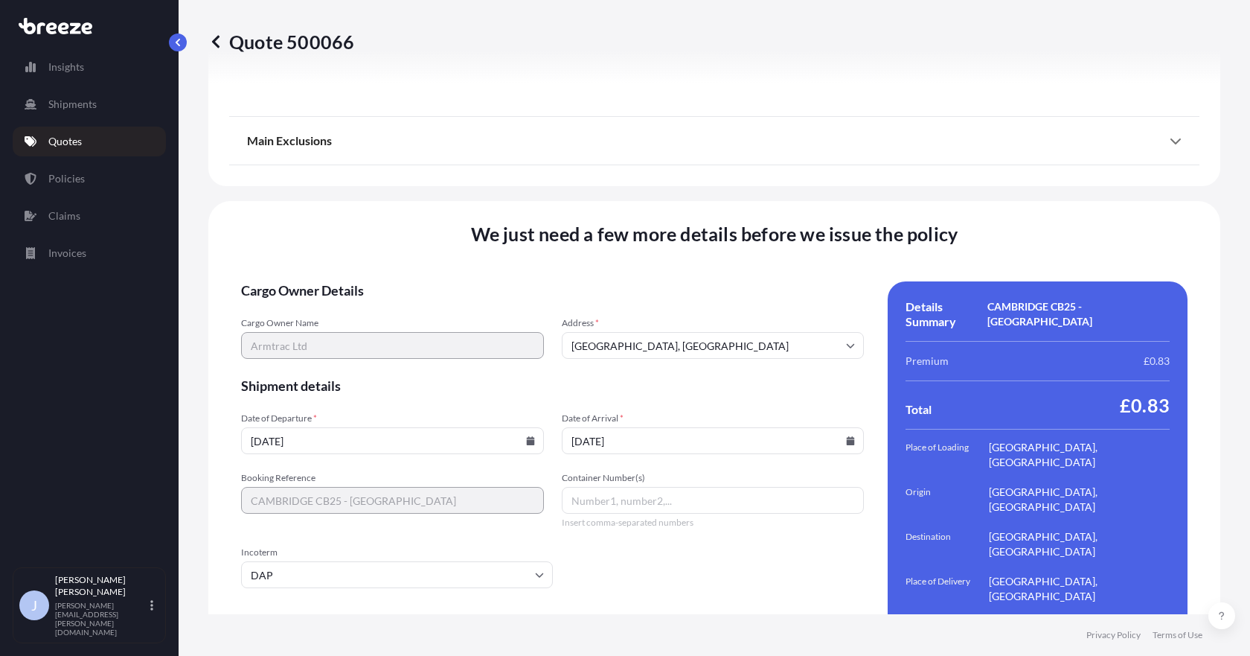
click at [617, 537] on form "Cargo Owner Details Cargo Owner Name Armtrac Ltd Address * [GEOGRAPHIC_DATA] Sh…" at bounding box center [552, 473] width 623 height 385
click at [703, 487] on input "Container Number(s)" at bounding box center [713, 500] width 303 height 27
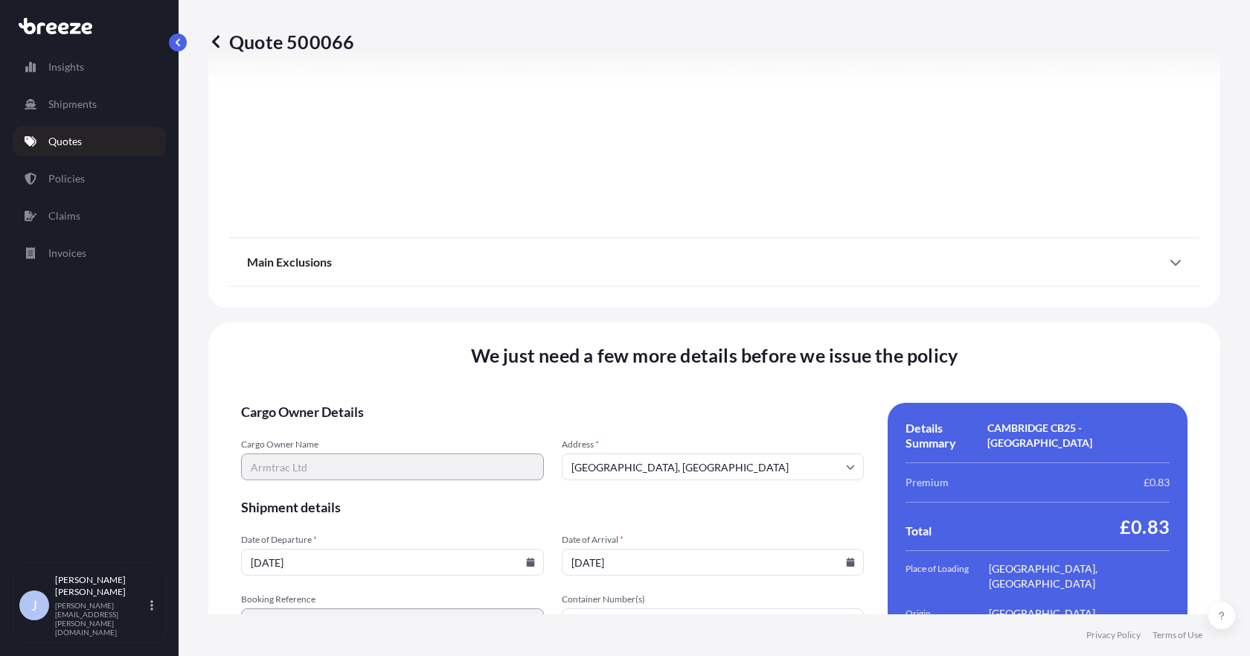
scroll to position [2001, 0]
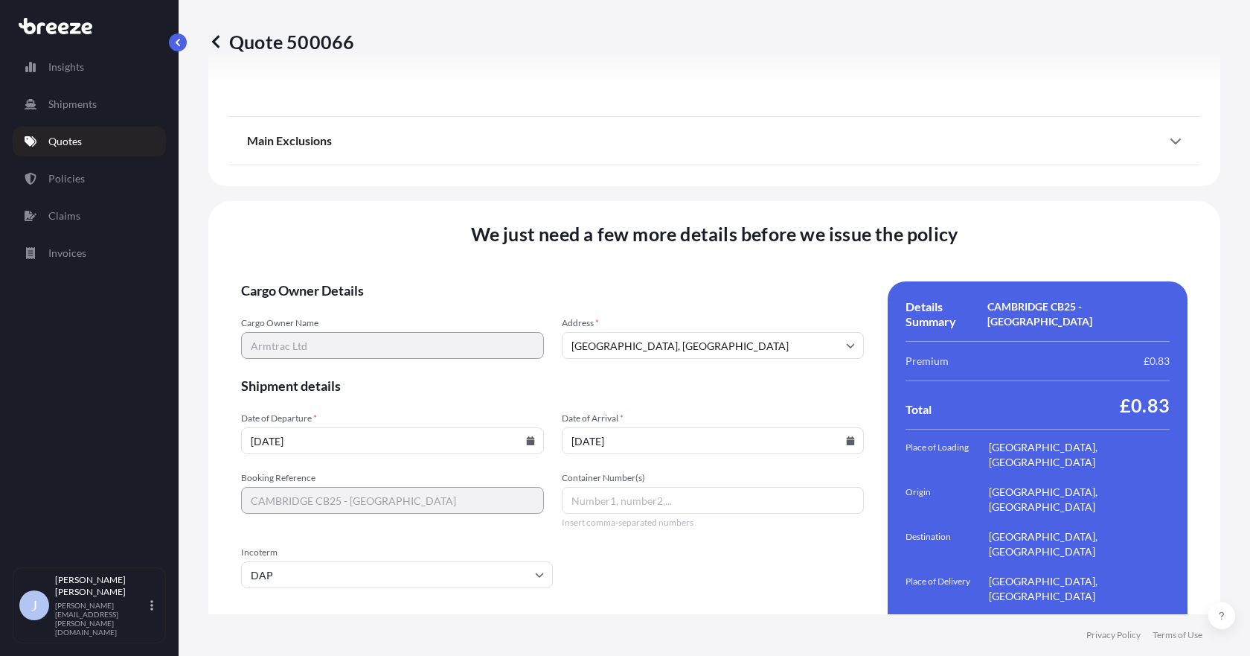
click at [618, 487] on input "Container Number(s)" at bounding box center [713, 500] width 303 height 27
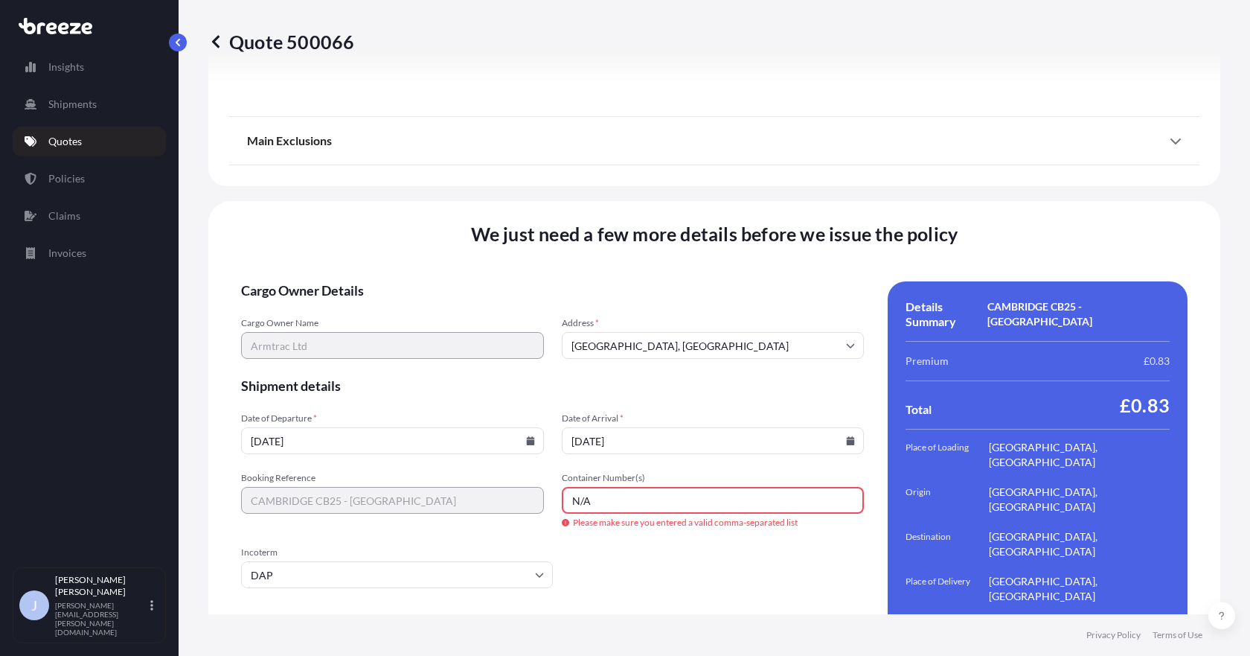
click at [628, 642] on div "Create Policy" at bounding box center [552, 654] width 623 height 24
click at [608, 487] on input "N/A" at bounding box center [713, 500] width 303 height 27
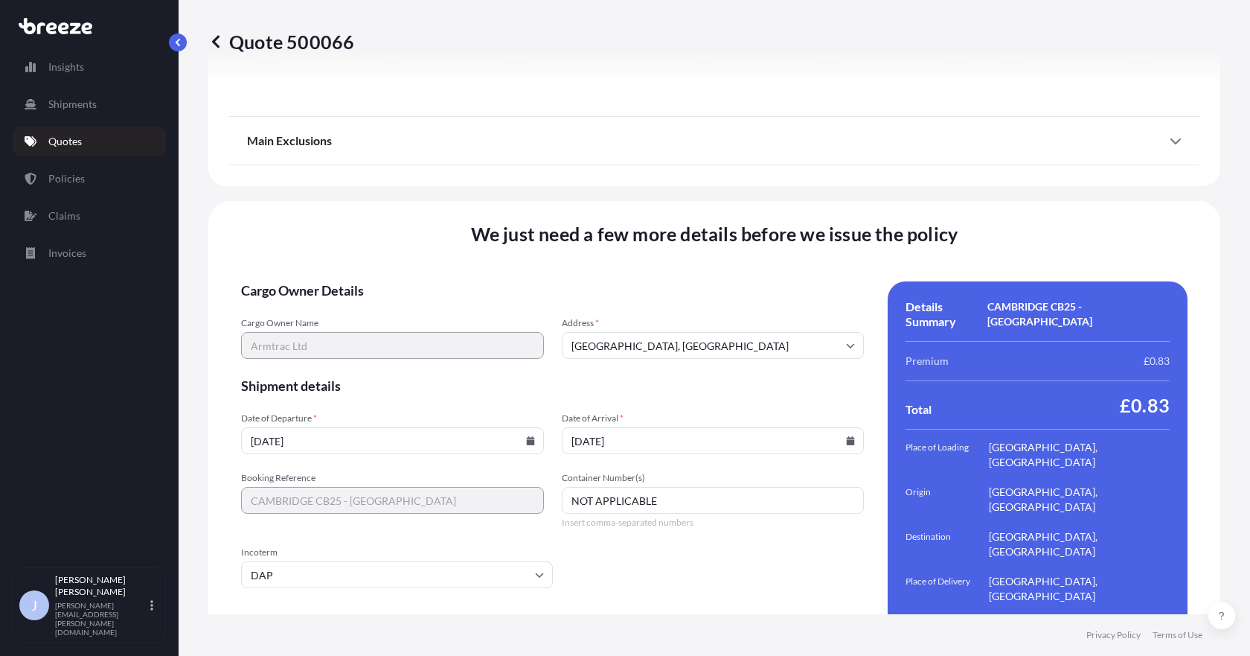
type input "NOT APPLICABLE"
click at [638, 522] on form "Cargo Owner Details Cargo Owner Name Armtrac Ltd Address * [GEOGRAPHIC_DATA] Sh…" at bounding box center [552, 473] width 623 height 385
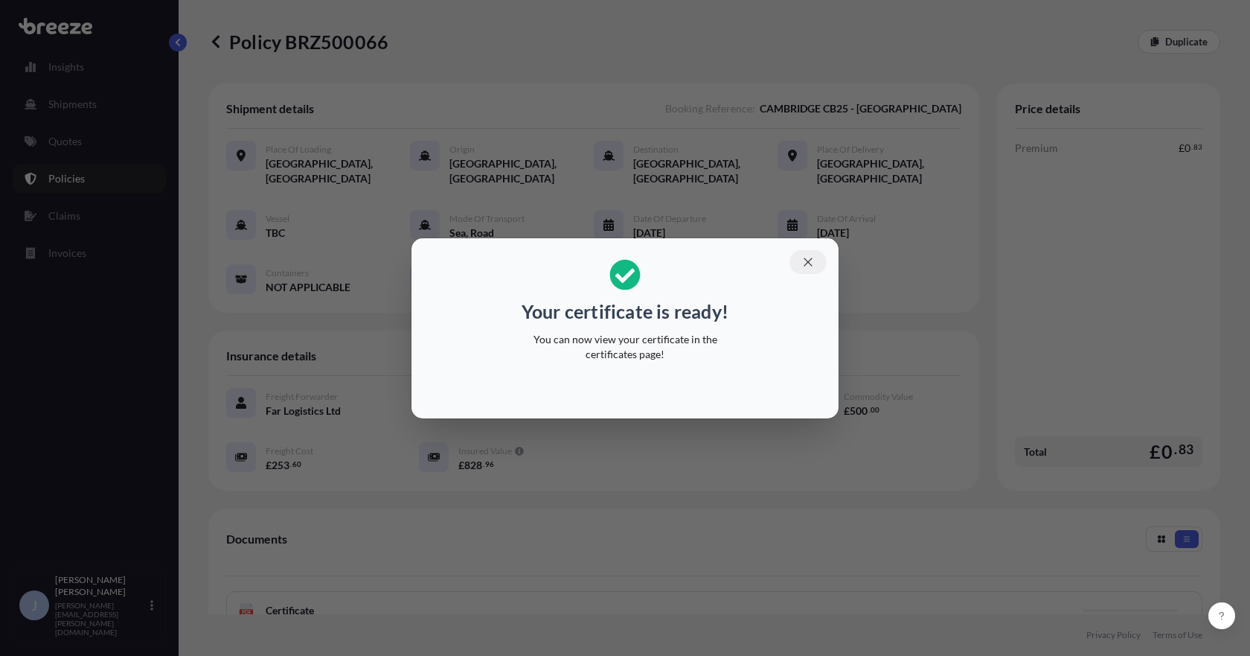
click at [808, 260] on icon "button" at bounding box center [808, 261] width 13 height 13
